Goal: Transaction & Acquisition: Purchase product/service

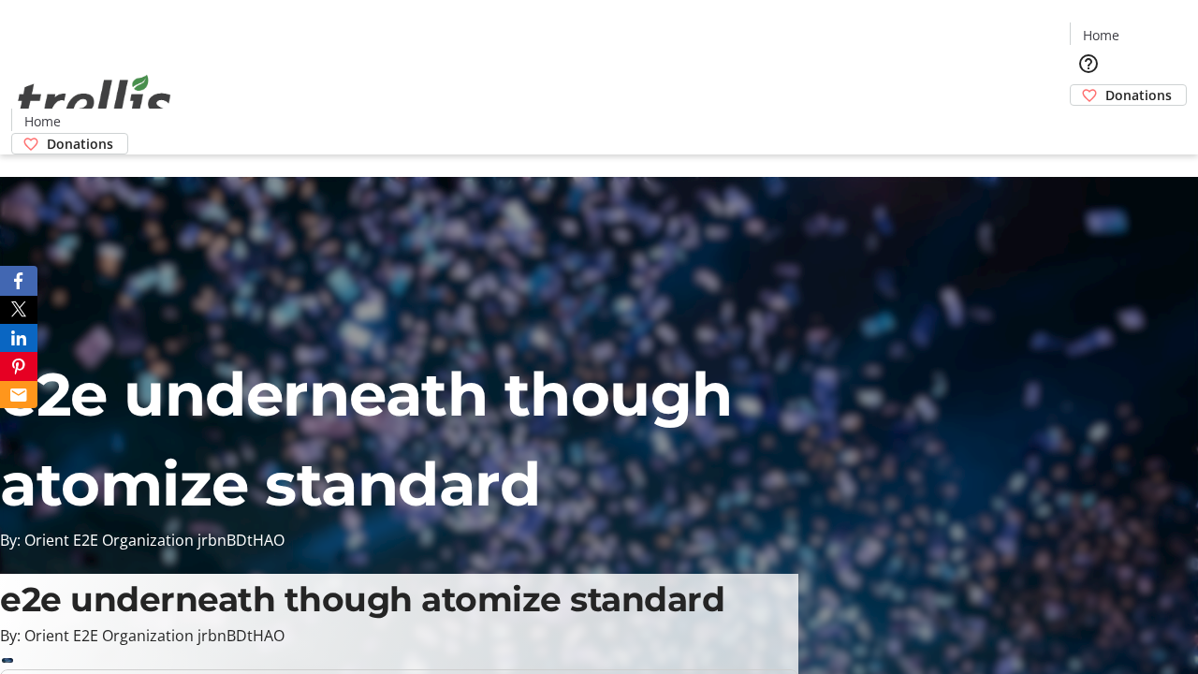
click at [1105, 85] on span "Donations" at bounding box center [1138, 95] width 66 height 20
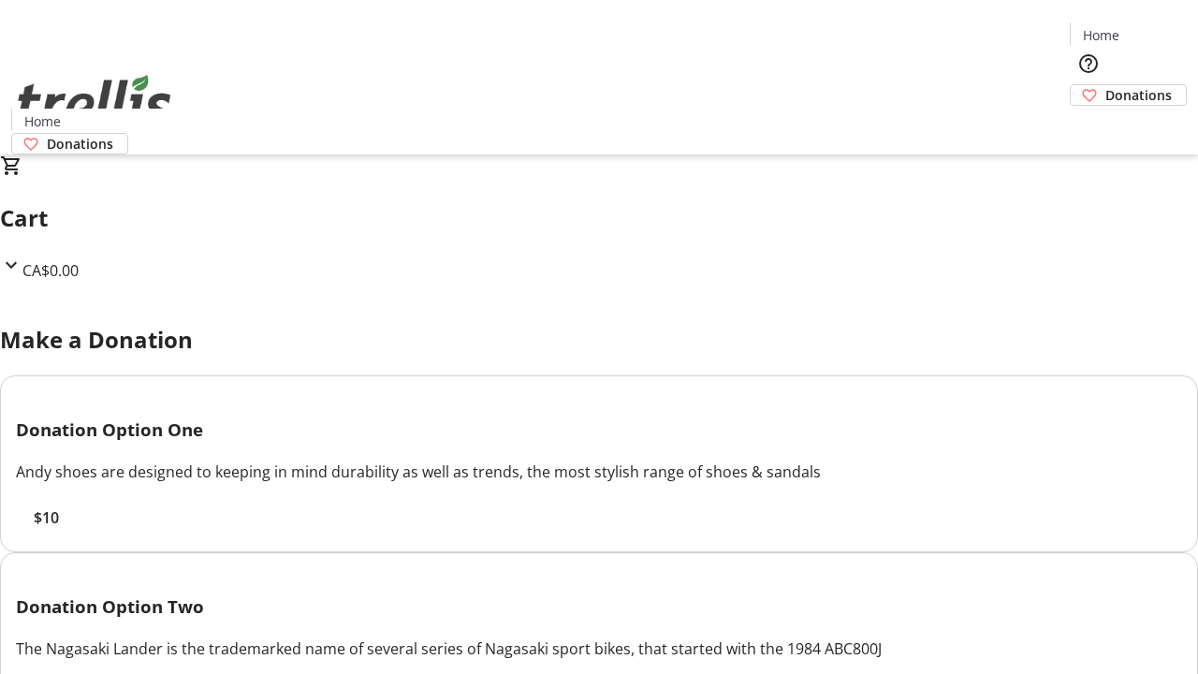
click at [59, 529] on span "$10" at bounding box center [46, 517] width 25 height 22
select select "CA"
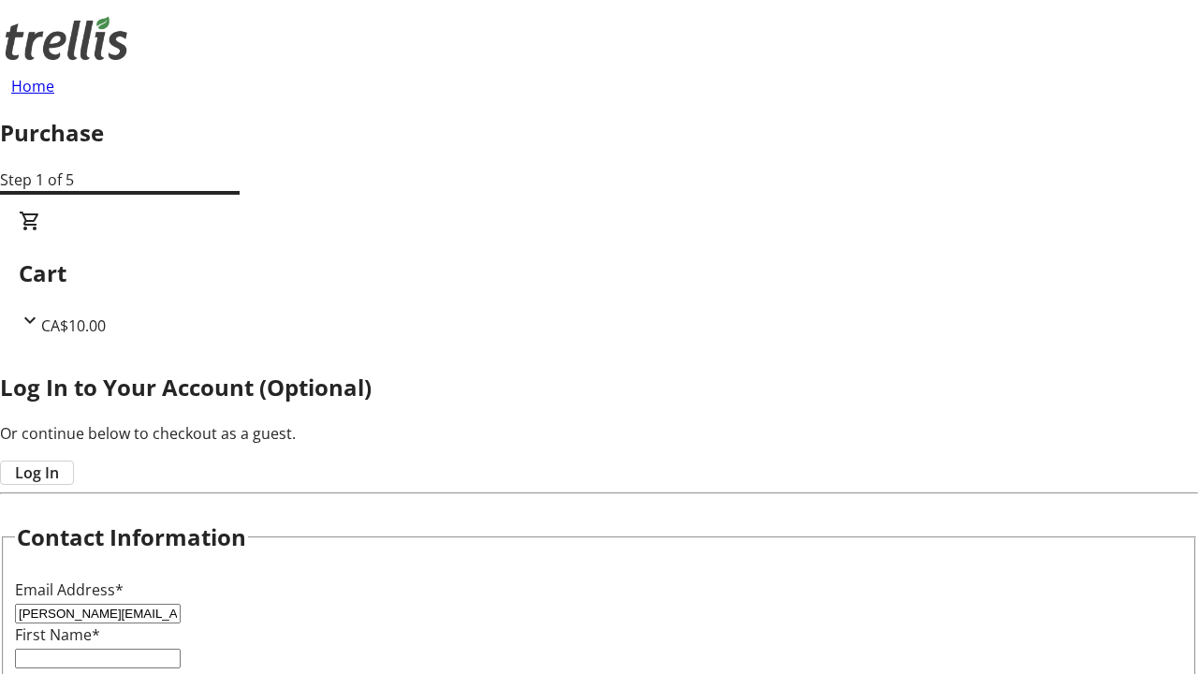
type input "[PERSON_NAME][EMAIL_ADDRESS][DOMAIN_NAME]"
type input "[PERSON_NAME]"
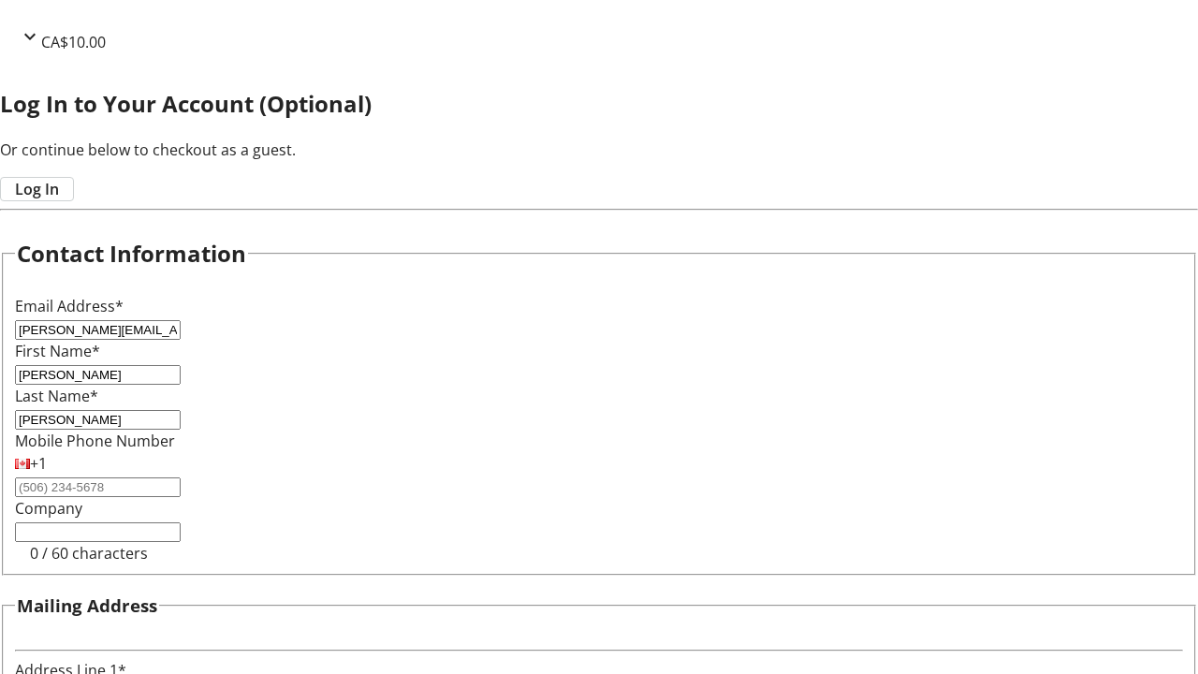
type input "[STREET_ADDRESS][PERSON_NAME]"
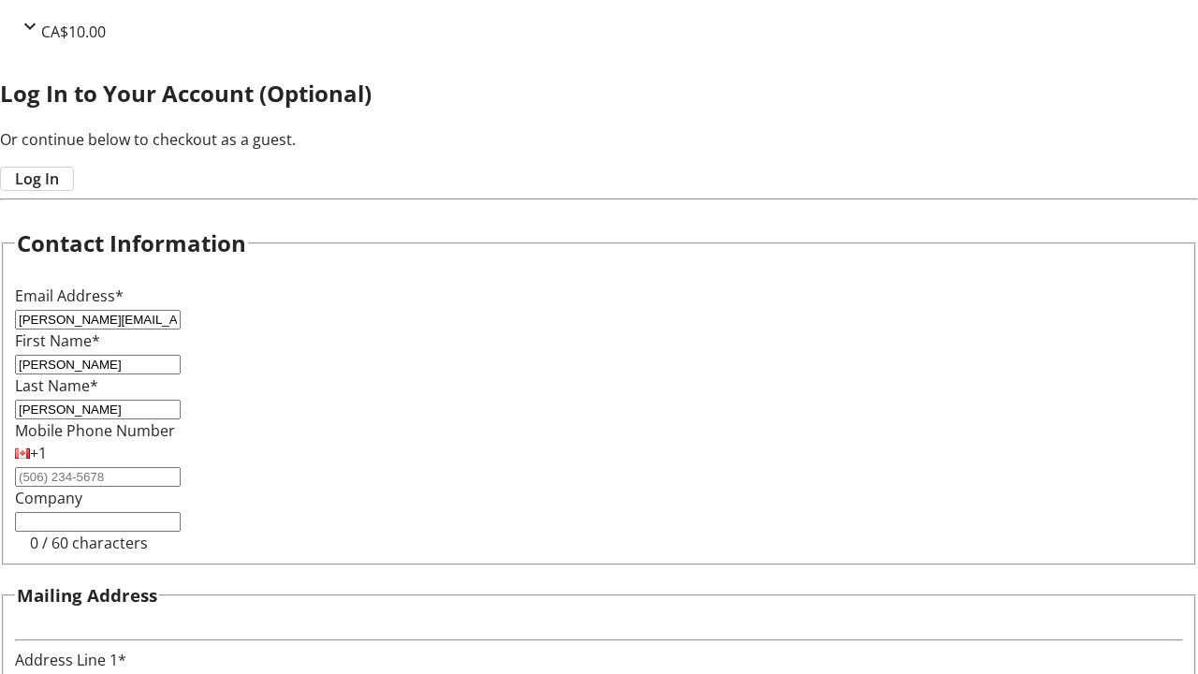
type input "Kelowna"
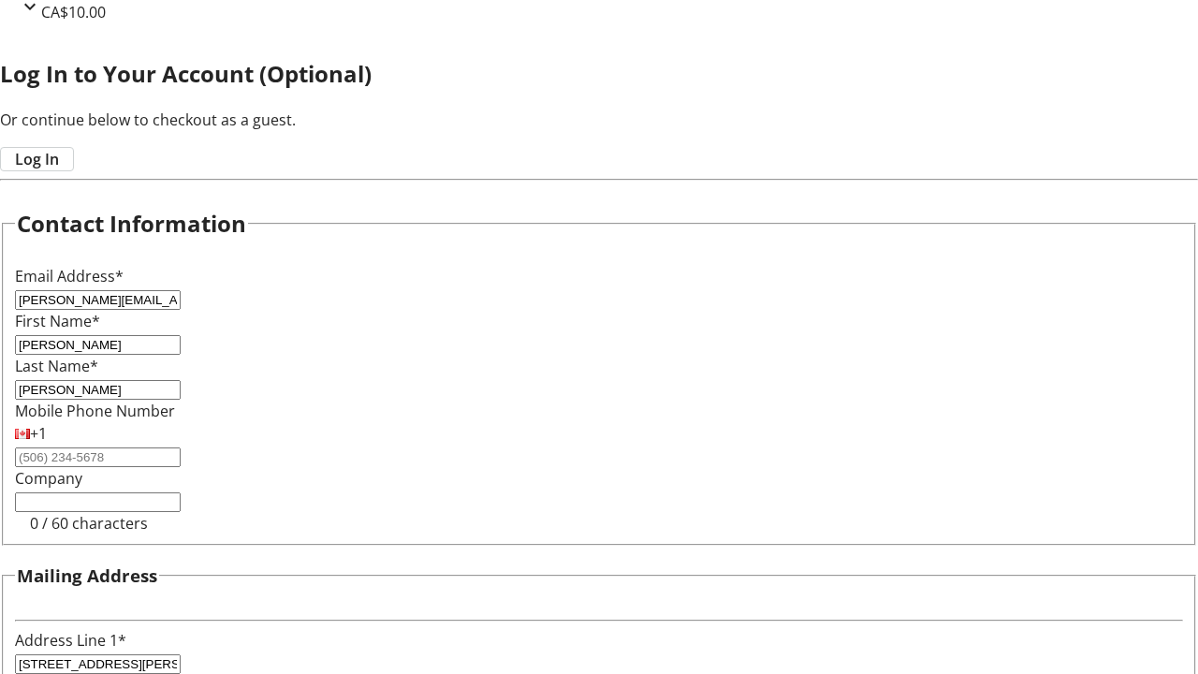
select select "BC"
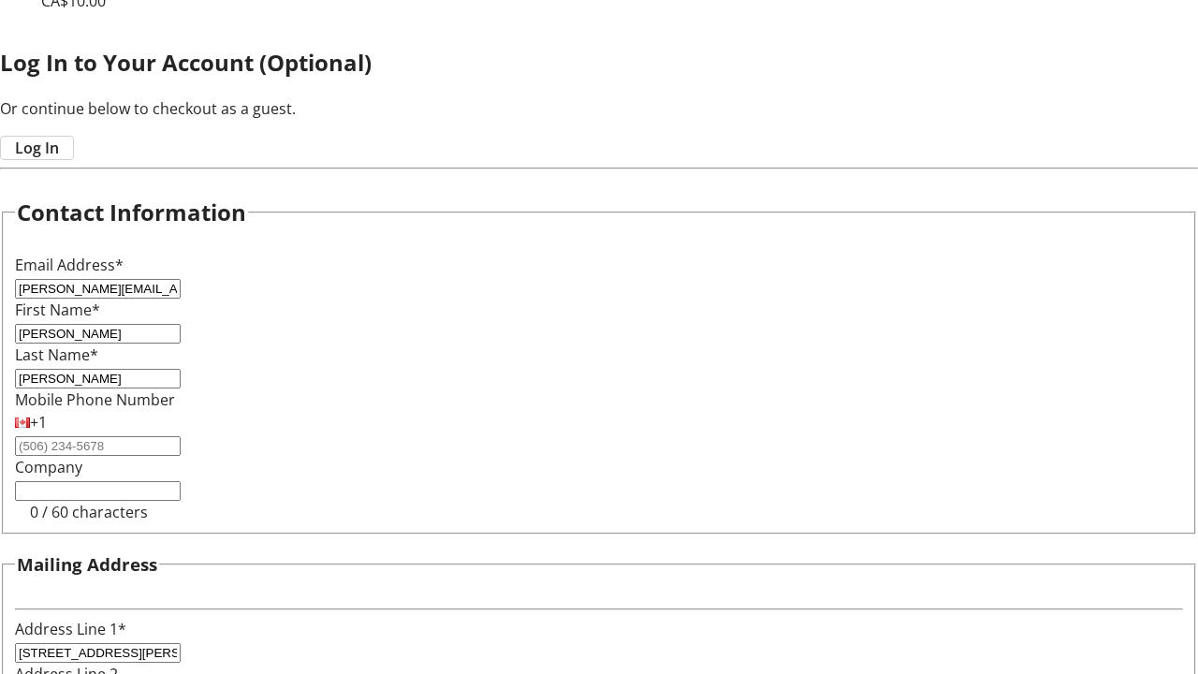
type input "Kelowna"
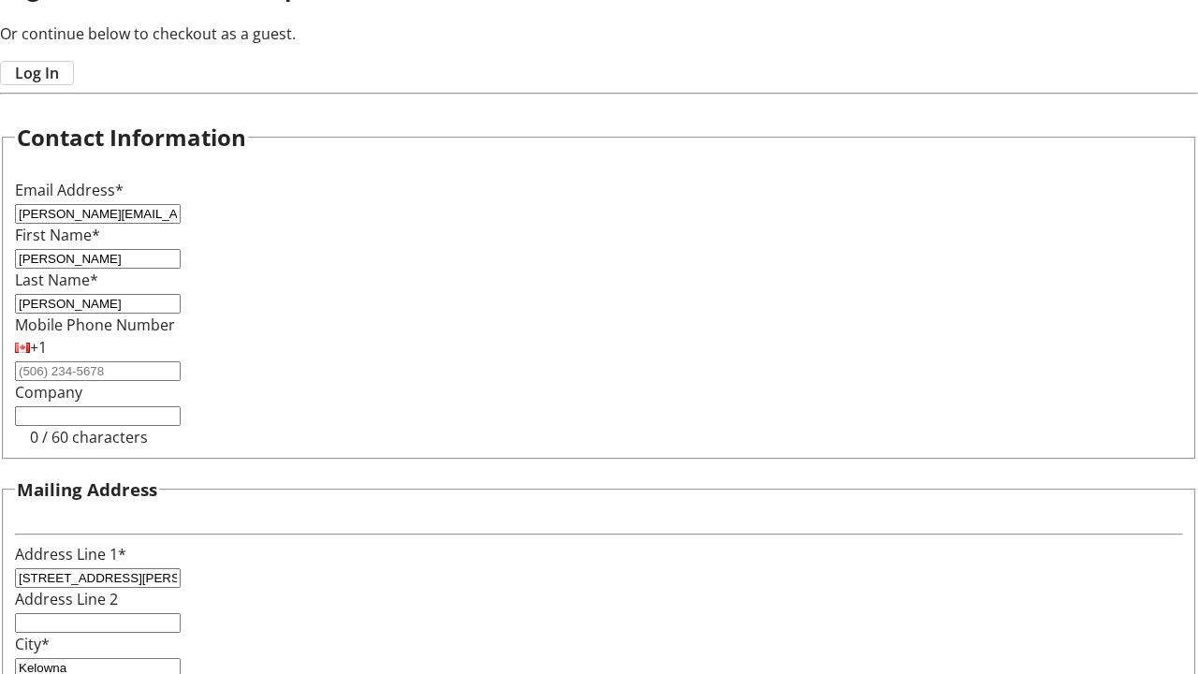
type input "V1Y 0C2"
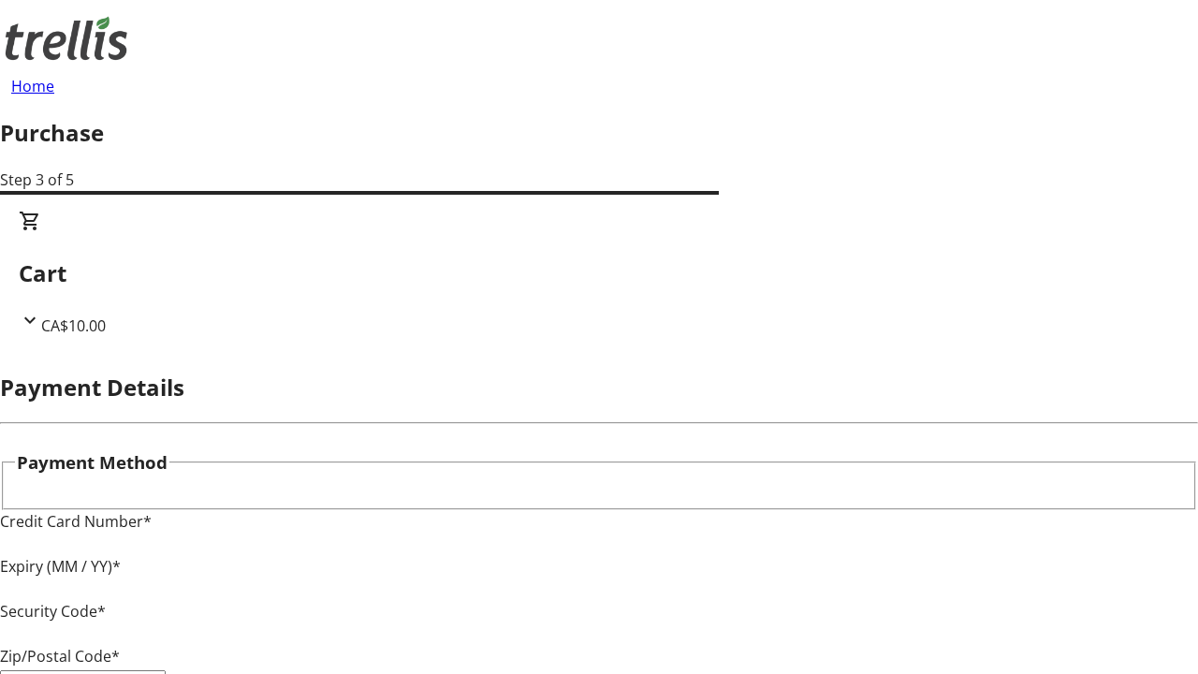
type input "V1Y 0C2"
